Goal: Task Accomplishment & Management: Manage account settings

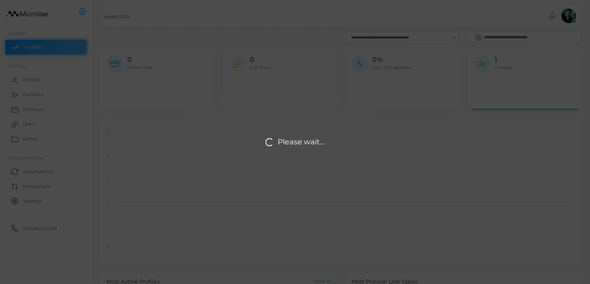
scroll to position [0, 0]
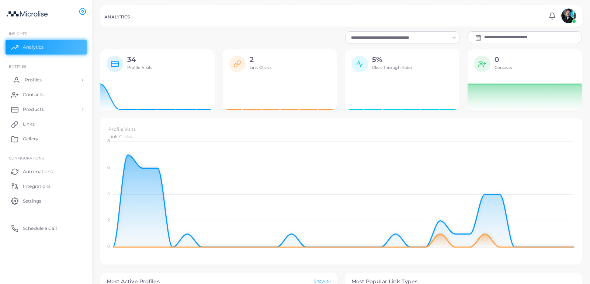
click at [40, 79] on span "Profiles" at bounding box center [33, 80] width 17 height 7
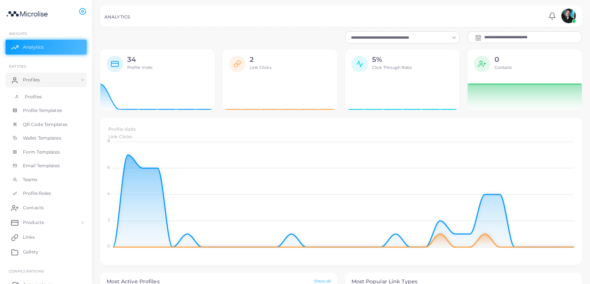
click at [53, 97] on link "Profiles" at bounding box center [46, 97] width 81 height 14
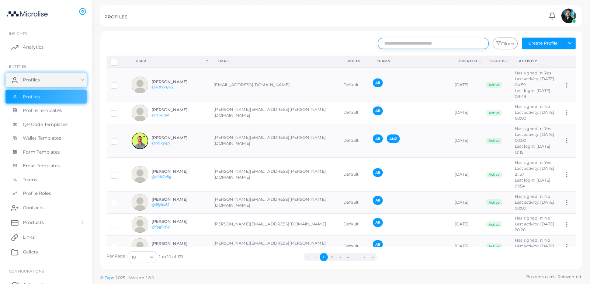
click at [436, 41] on input "text" at bounding box center [433, 43] width 111 height 11
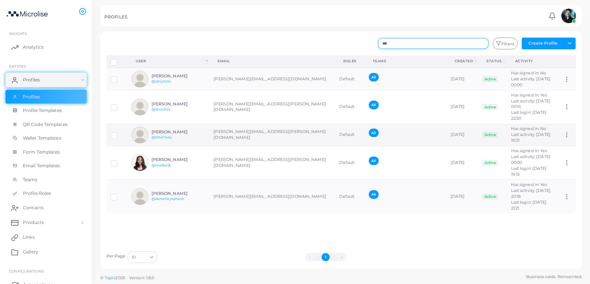
type input "***"
click at [193, 130] on div "[PERSON_NAME] @lhh47a4a" at bounding box center [179, 135] width 54 height 11
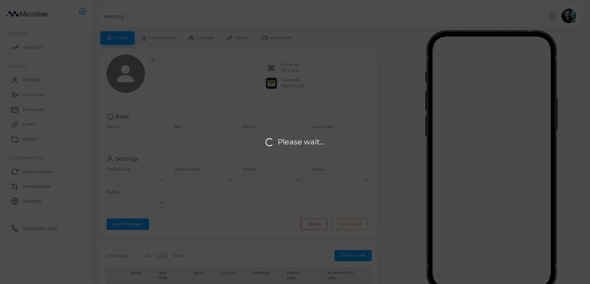
type input "**********"
type textarea "**********"
type input "**********"
type input "********"
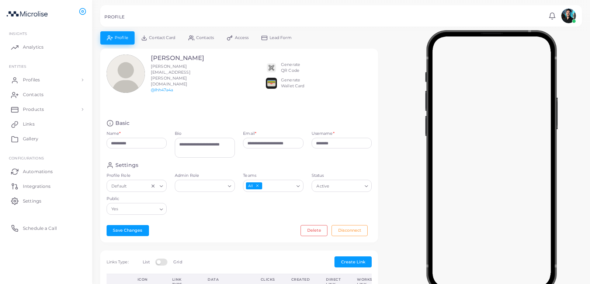
click at [239, 41] on link "Access" at bounding box center [238, 37] width 35 height 13
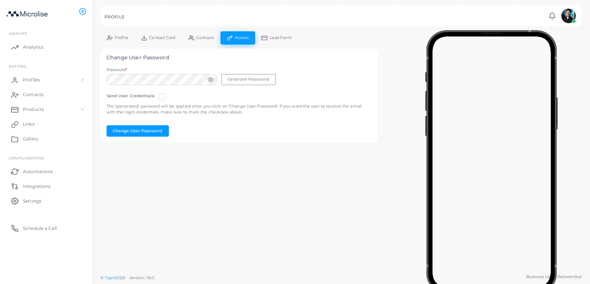
click at [210, 79] on circle at bounding box center [210, 79] width 1 height 1
click at [210, 79] on icon at bounding box center [211, 80] width 6 height 6
click at [155, 94] on div "Send User Credentials" at bounding box center [137, 98] width 61 height 10
click at [156, 94] on div "Send User Credentials" at bounding box center [137, 98] width 61 height 10
click at [168, 94] on label at bounding box center [168, 94] width 0 height 0
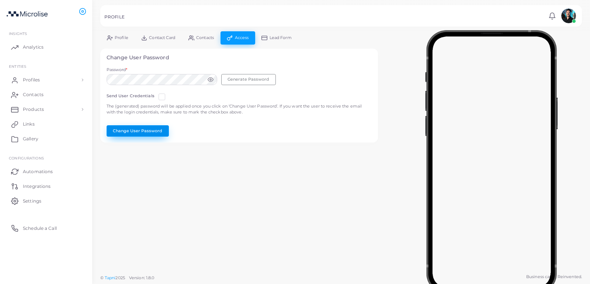
click at [144, 131] on button "Change User Password" at bounding box center [138, 130] width 62 height 11
click at [28, 80] on span "Profiles" at bounding box center [33, 80] width 17 height 7
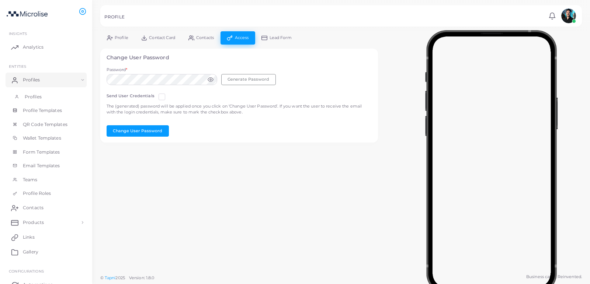
click at [55, 95] on link "Profiles" at bounding box center [46, 97] width 81 height 14
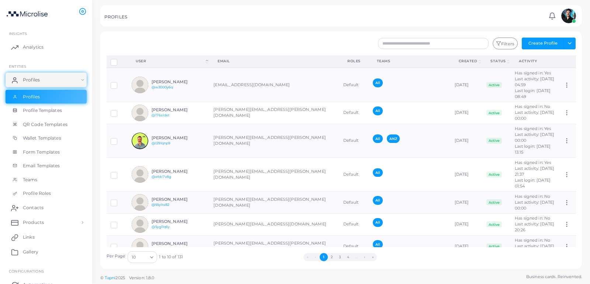
click at [511, 58] on th "activity" at bounding box center [535, 62] width 49 height 12
click at [510, 45] on button "Filters" at bounding box center [505, 44] width 25 height 12
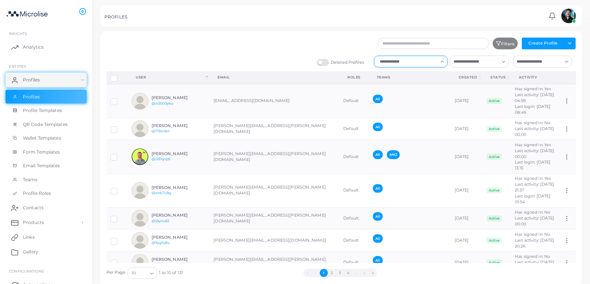
click at [415, 59] on input "Search for option" at bounding box center [407, 62] width 60 height 8
click at [413, 84] on li "No" at bounding box center [411, 88] width 74 height 11
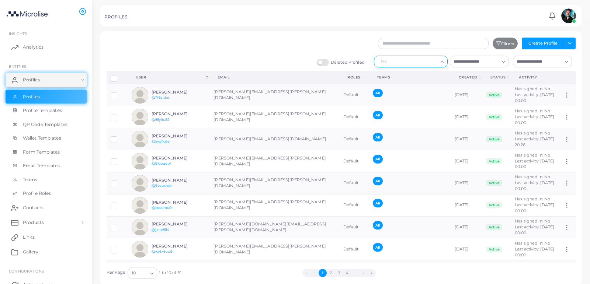
click at [412, 59] on div "No" at bounding box center [408, 61] width 62 height 10
click at [259, 47] on div "Filters Create Profile Toggle dropdown Import Profiles Invite Profiles Export P…" at bounding box center [381, 44] width 398 height 12
click at [403, 64] on div "No" at bounding box center [404, 61] width 54 height 10
click at [399, 77] on li "Yes" at bounding box center [411, 77] width 74 height 11
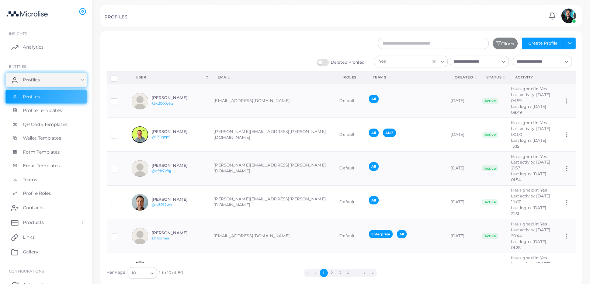
click at [330, 41] on div "Filters Create Profile Toggle dropdown Import Profiles Invite Profiles Export P…" at bounding box center [381, 44] width 398 height 12
click at [329, 33] on div "Filters Create Profile Toggle dropdown Import Profiles Invite Profiles Export P…" at bounding box center [341, 158] width 482 height 254
click at [44, 93] on link "Profiles" at bounding box center [46, 97] width 81 height 14
click at [135, 59] on div "Deleted Profiles Yes Loading... Loading... Loading..." at bounding box center [342, 64] width 478 height 16
click at [26, 77] on span "Profiles" at bounding box center [33, 80] width 17 height 7
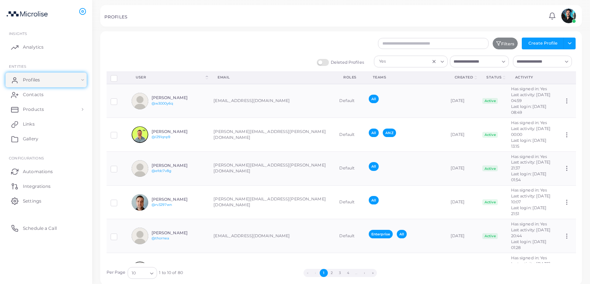
click at [135, 54] on div "Filters Create Profile Toggle dropdown Import Profiles Invite Profiles Export P…" at bounding box center [341, 159] width 469 height 242
